Goal: Task Accomplishment & Management: Complete application form

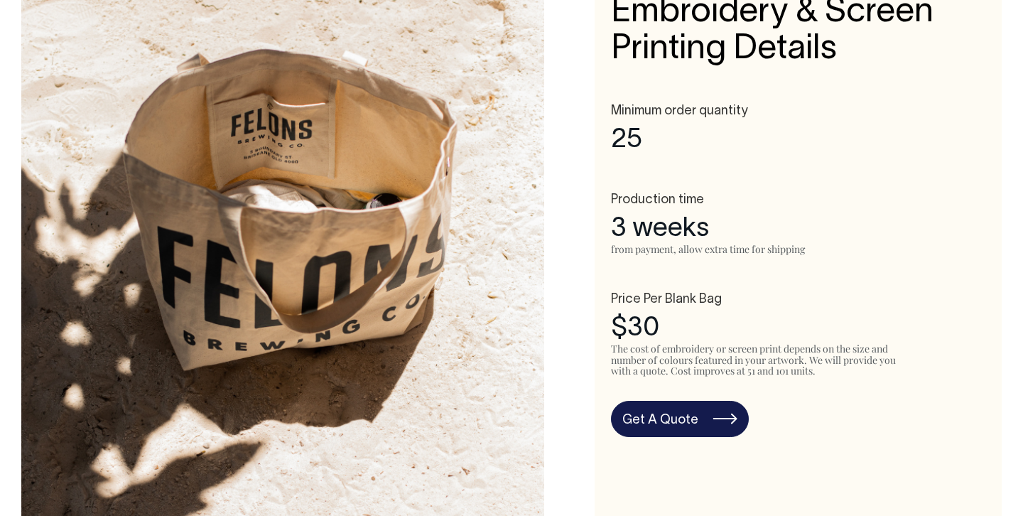
scroll to position [703, 0]
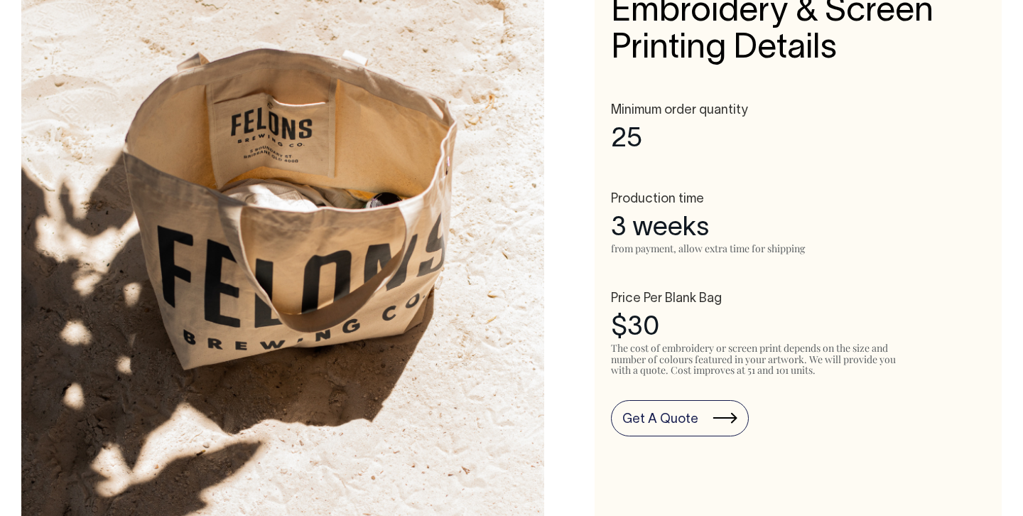
click at [680, 421] on link "Get A Quote" at bounding box center [680, 418] width 138 height 37
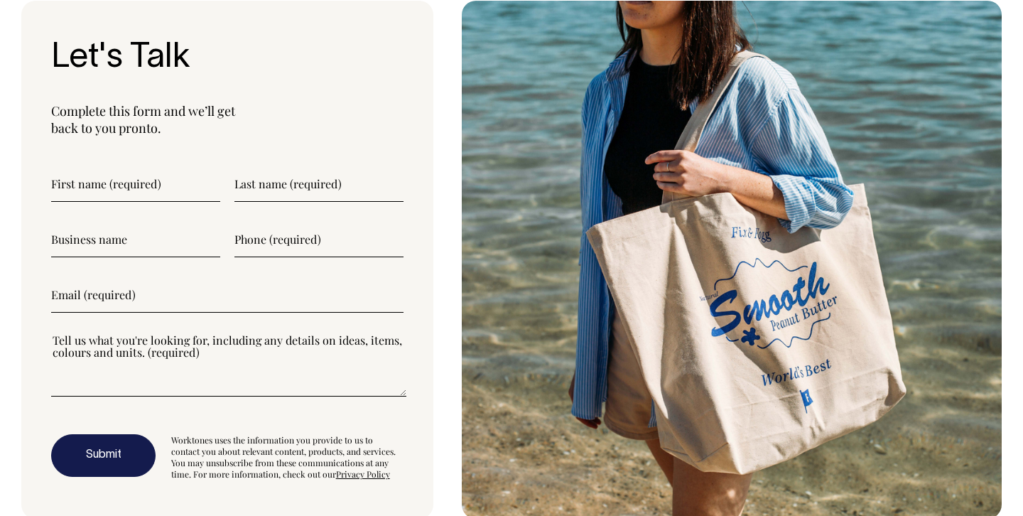
scroll to position [3727, 0]
click at [83, 187] on input"] "text" at bounding box center [135, 184] width 169 height 36
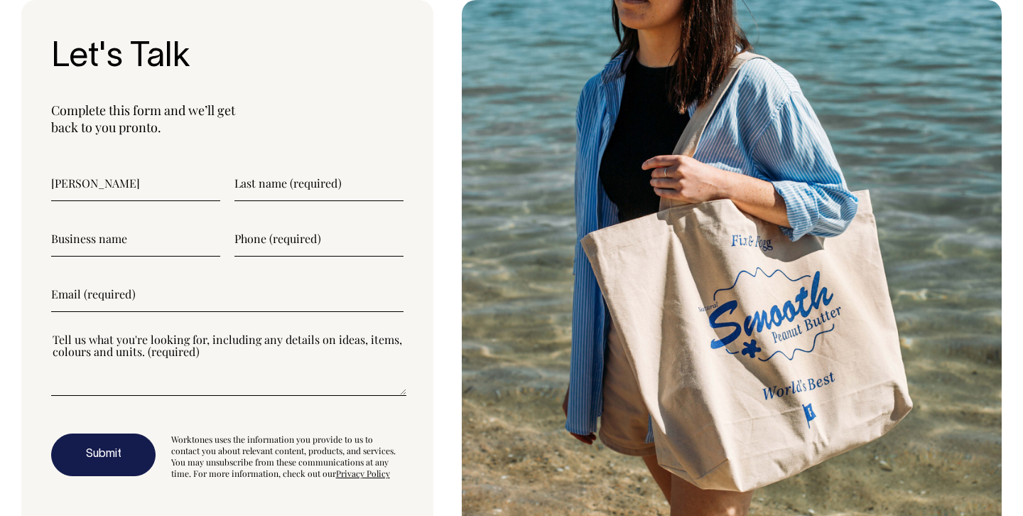
type input"] "Marissa"
type input"] "Bowden"
type input"] "sun house studio"
click at [272, 238] on input"] "text" at bounding box center [318, 239] width 169 height 36
type input"] "0431044150"
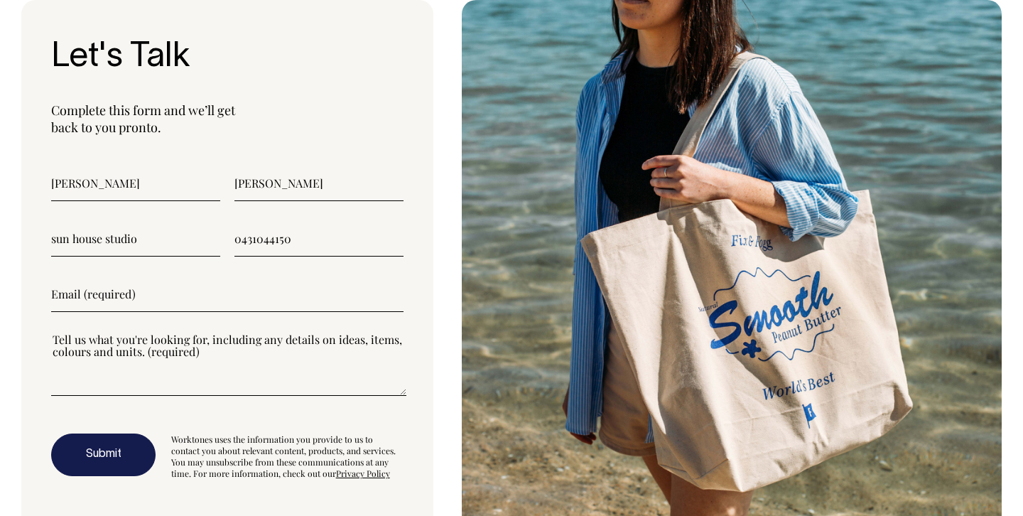
click at [102, 301] on input"] "email" at bounding box center [227, 294] width 352 height 36
type input"] "hello@sunhousestudio.co"
click at [112, 375] on textarea"] at bounding box center [228, 364] width 355 height 64
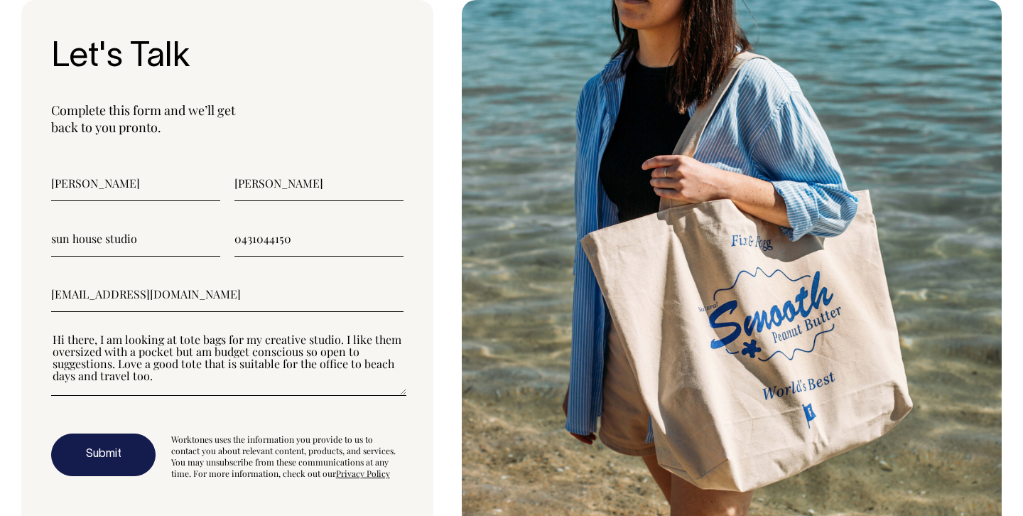
click at [344, 367] on textarea"] "Hi there, I am looking at tote bags for my creative studio. I like them oversiz…" at bounding box center [228, 364] width 355 height 64
click at [180, 367] on textarea"] "Hi there, I am looking at tote bags for my creative studio. I like them oversiz…" at bounding box center [228, 364] width 355 height 64
click at [168, 378] on textarea"] "Hi there, I am looking at tote bags for my creative studio. I like them oversiz…" at bounding box center [228, 364] width 355 height 64
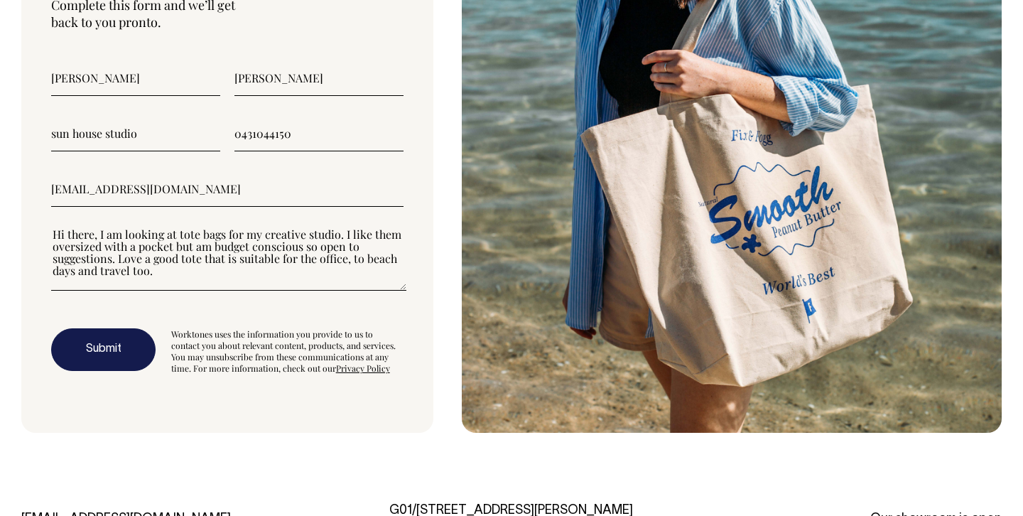
scroll to position [3833, 0]
type textarea"] "Hi there, I am looking at tote bags for my creative studio. I like them oversiz…"
click at [94, 342] on button "Submit" at bounding box center [103, 349] width 104 height 43
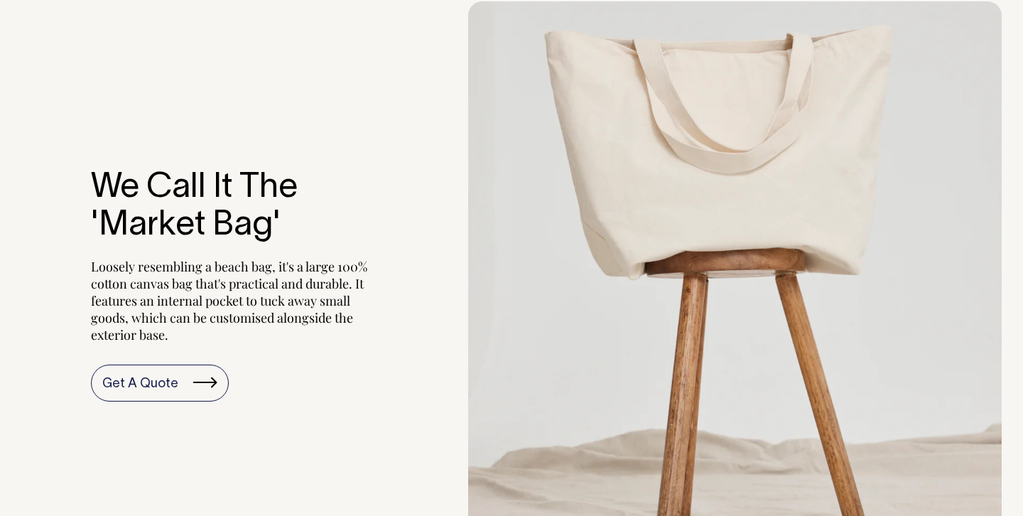
scroll to position [1334, 0]
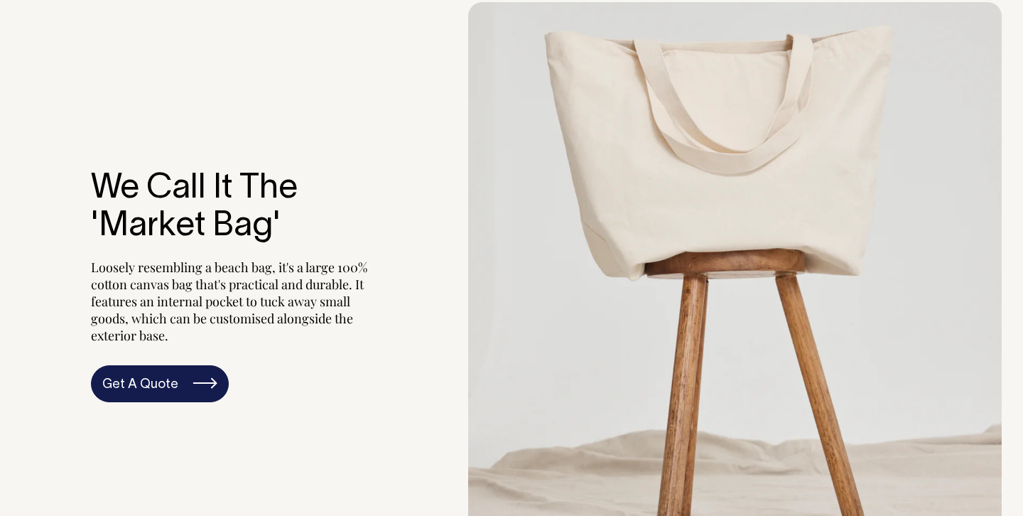
click at [171, 382] on link "Get A Quote" at bounding box center [160, 383] width 138 height 37
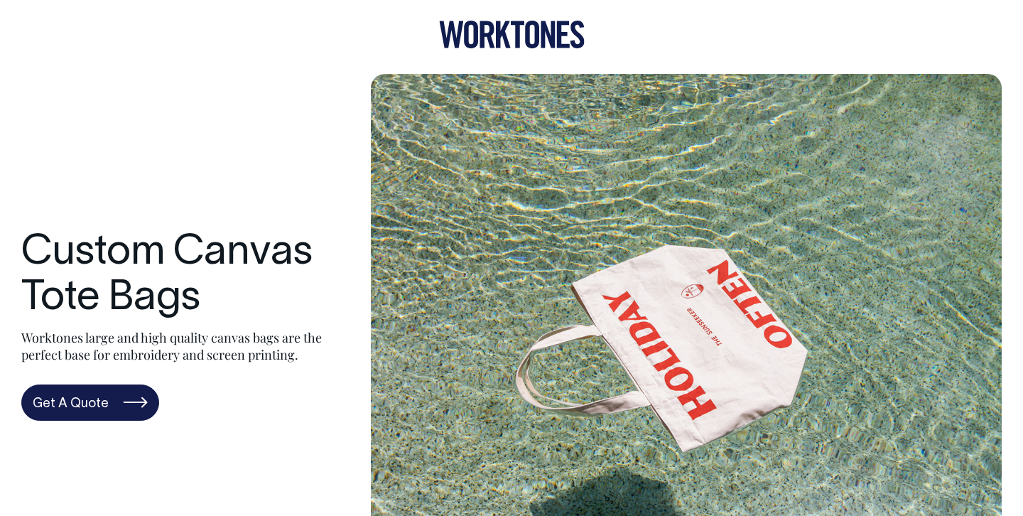
scroll to position [0, 0]
click at [517, 42] on icon at bounding box center [518, 35] width 14 height 27
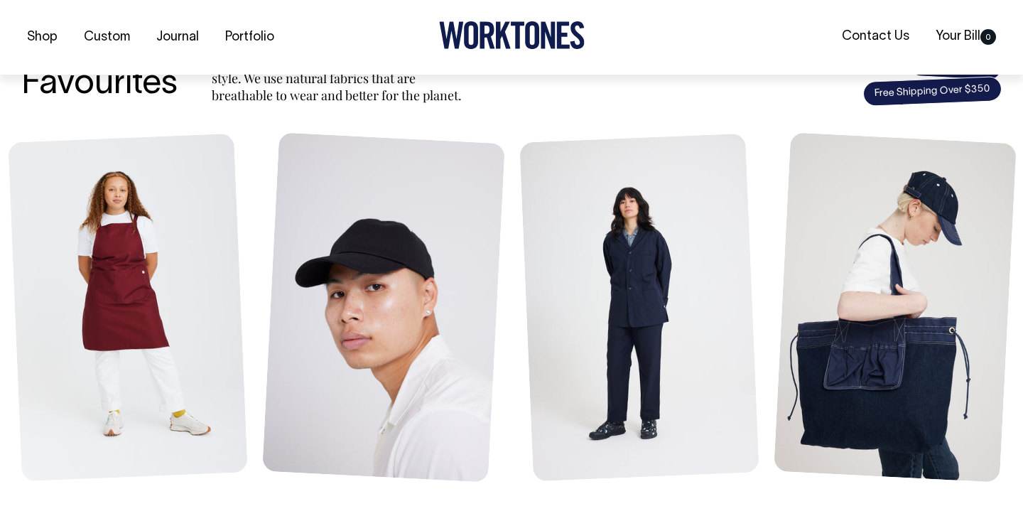
scroll to position [581, 0]
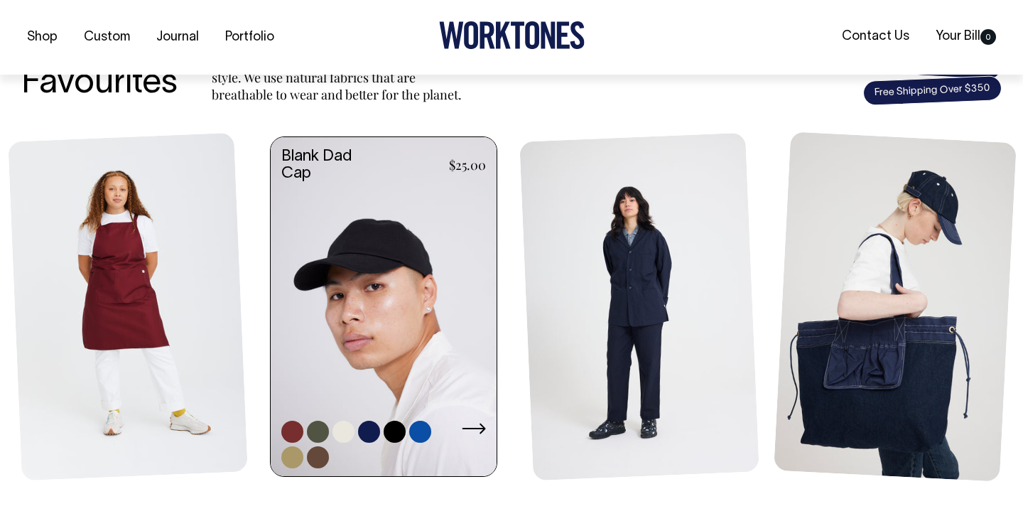
click at [481, 427] on icon at bounding box center [474, 428] width 24 height 11
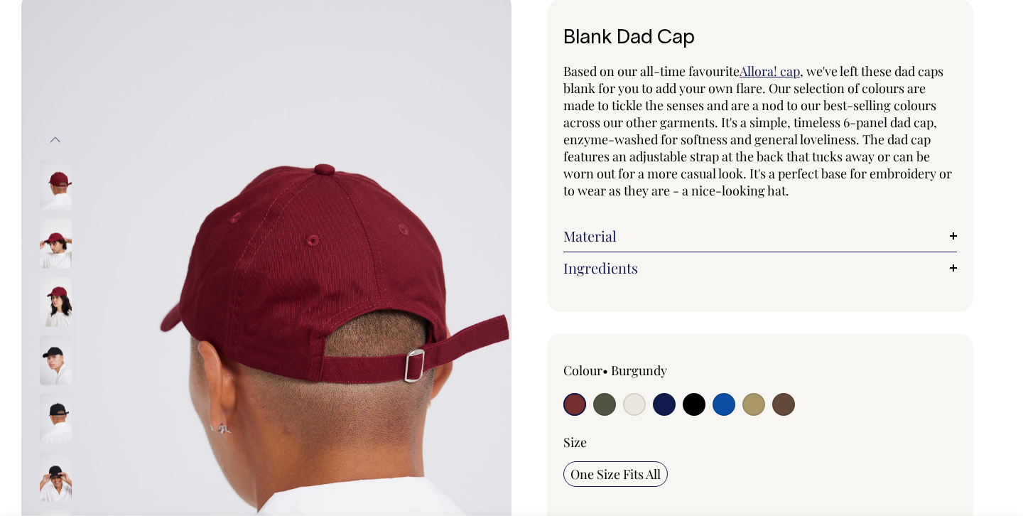
scroll to position [83, 0]
click at [787, 408] on input "radio" at bounding box center [783, 403] width 23 height 23
radio input "true"
select select "Espresso"
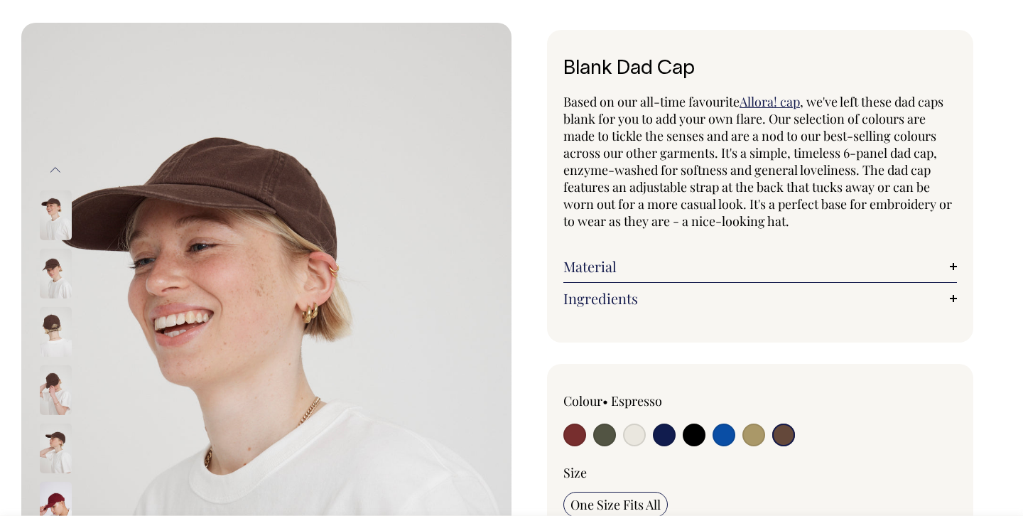
scroll to position [53, 0]
click at [609, 433] on input "radio" at bounding box center [604, 434] width 23 height 23
radio input "true"
select select "Olive"
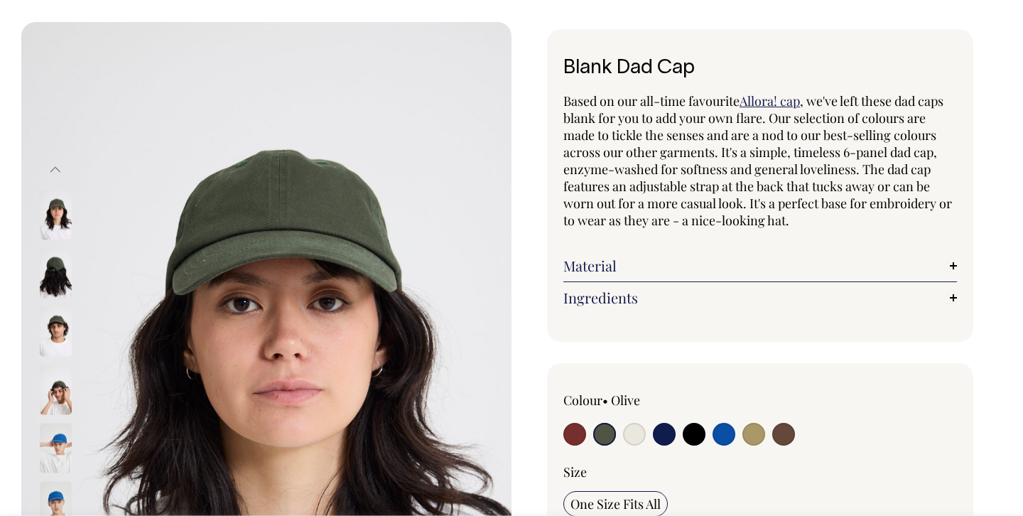
click at [783, 436] on input "radio" at bounding box center [783, 434] width 23 height 23
radio input "true"
select select "Espresso"
